Goal: Information Seeking & Learning: Learn about a topic

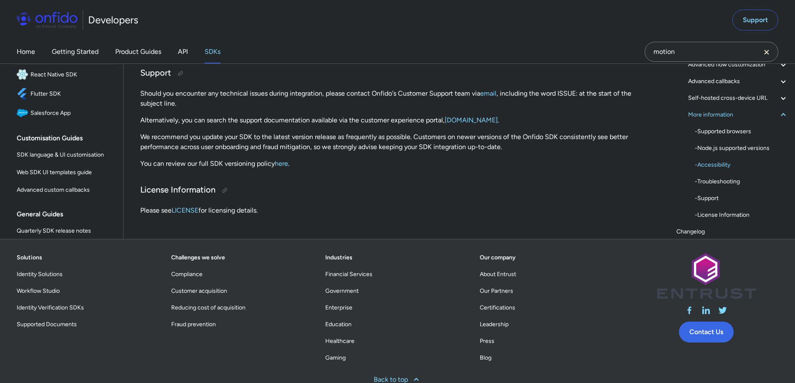
scroll to position [41, 0]
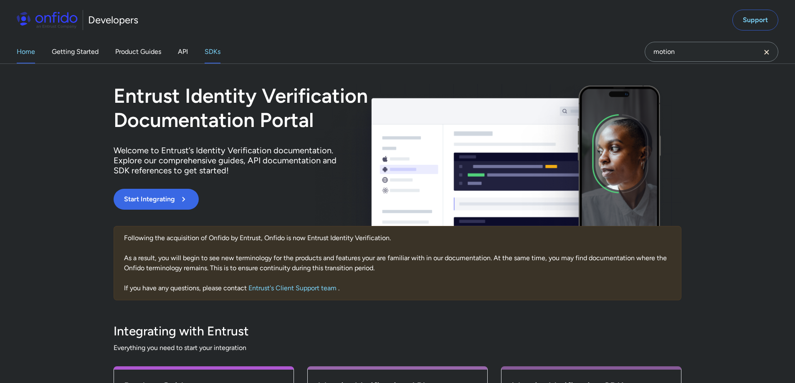
click at [220, 50] on link "SDKs" at bounding box center [213, 51] width 16 height 23
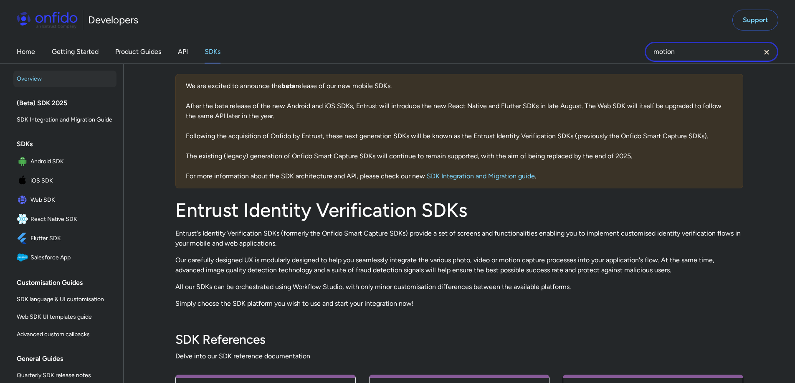
click at [699, 52] on input "motion" at bounding box center [712, 52] width 134 height 20
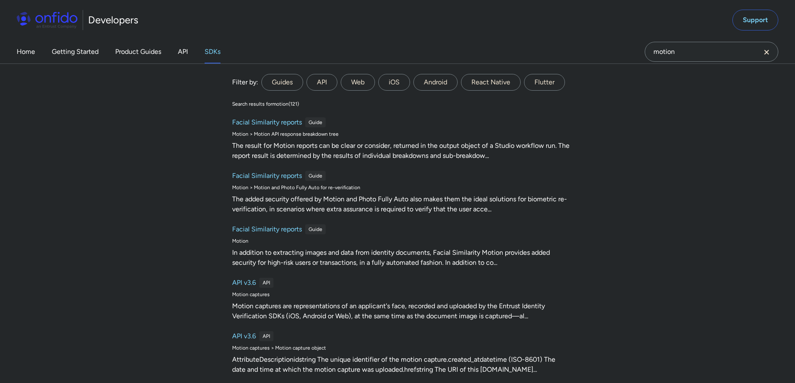
click at [770, 55] on icon "Clear search field button" at bounding box center [767, 52] width 10 height 10
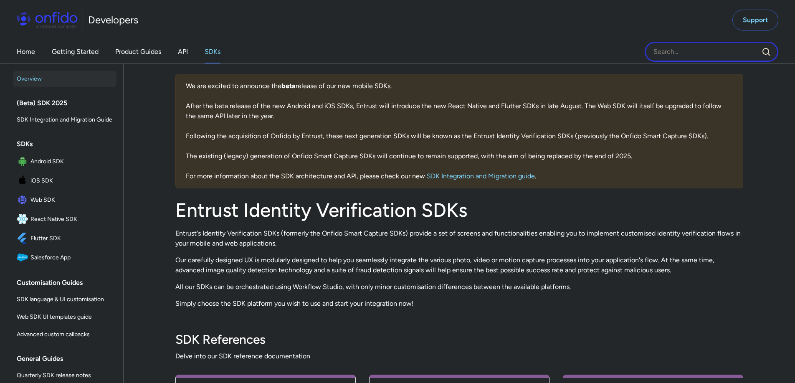
click at [704, 54] on input "Onfido search input field" at bounding box center [712, 52] width 134 height 20
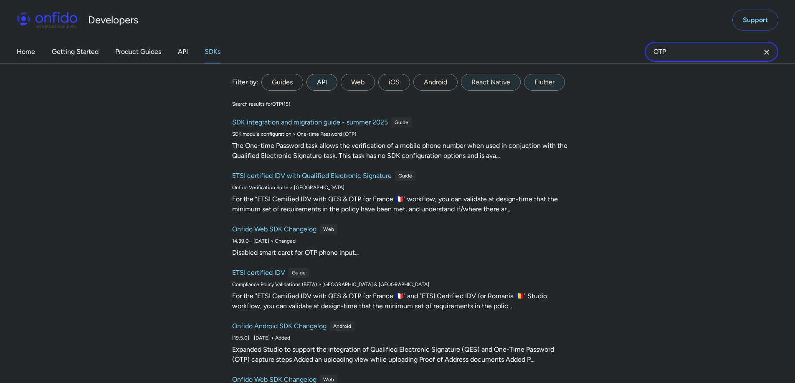
type input "OTP"
click at [320, 83] on label "API" at bounding box center [321, 82] width 31 height 17
click at [0, 0] on input "API" at bounding box center [0, 0] width 0 height 0
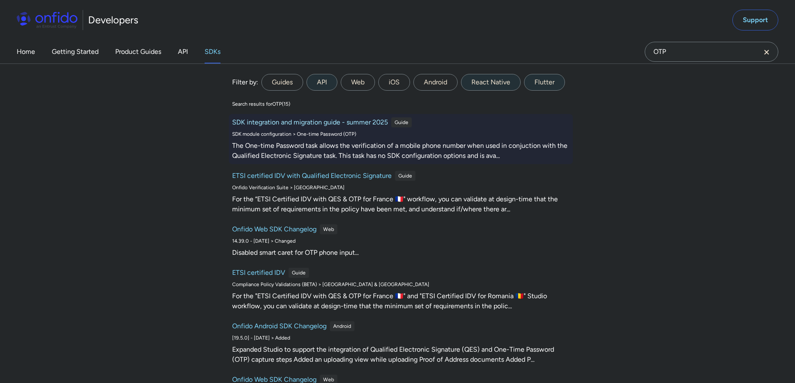
click at [312, 123] on h6 "SDK integration and migration guide - summer 2025" at bounding box center [310, 122] width 156 height 10
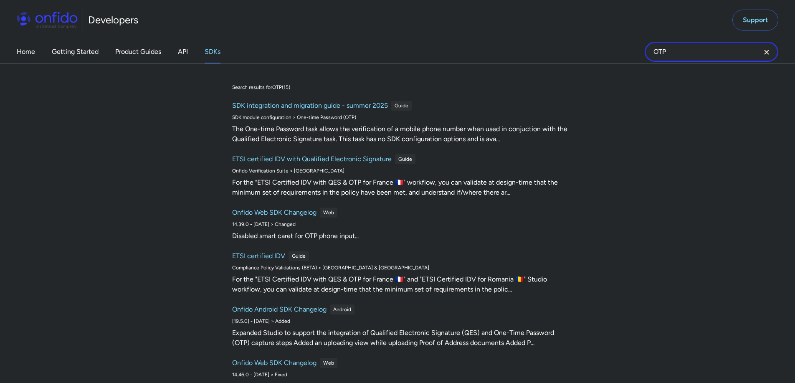
click at [697, 54] on input "OTP" at bounding box center [712, 52] width 134 height 20
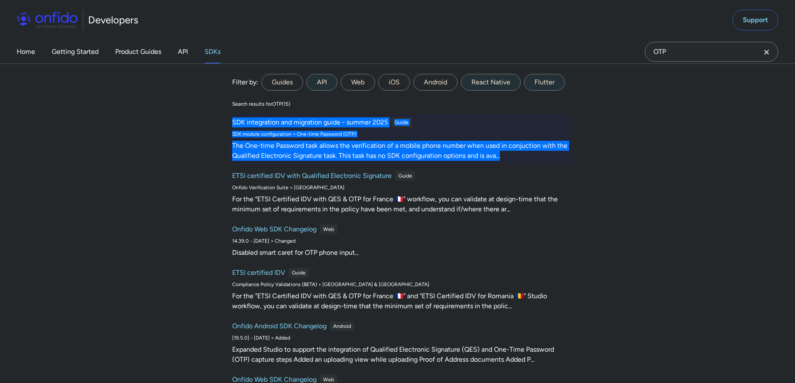
click at [459, 149] on div "The One-time Password task allows the verification of a mobile phone number whe…" at bounding box center [400, 151] width 337 height 20
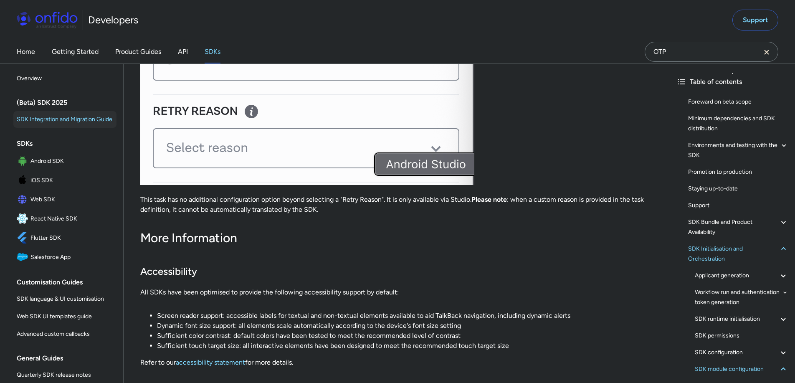
scroll to position [16403, 0]
